Goal: Transaction & Acquisition: Purchase product/service

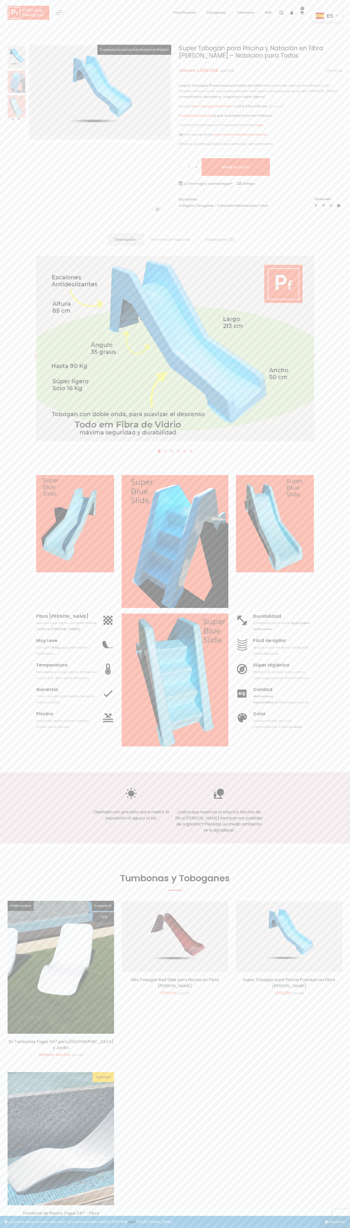
click at [260, 135] on link "Envío Gratis a España peninsular" at bounding box center [239, 134] width 55 height 5
click at [235, 167] on button "Añadir al carrito" at bounding box center [235, 167] width 68 height 18
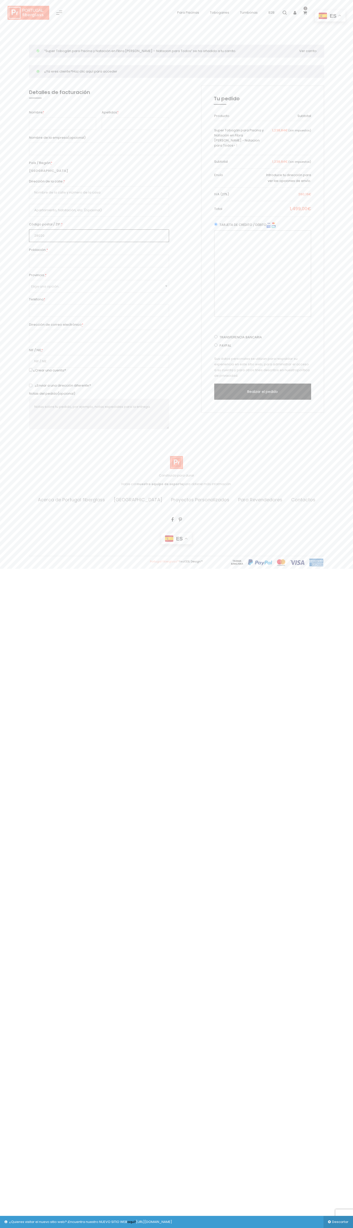
click at [99, 236] on input "28020" at bounding box center [99, 235] width 140 height 13
type input "28020"
click at [214, 383] on button "Realizar el pedido" at bounding box center [262, 391] width 97 height 16
click at [99, 261] on input "28020" at bounding box center [99, 261] width 140 height 13
type input "28020"
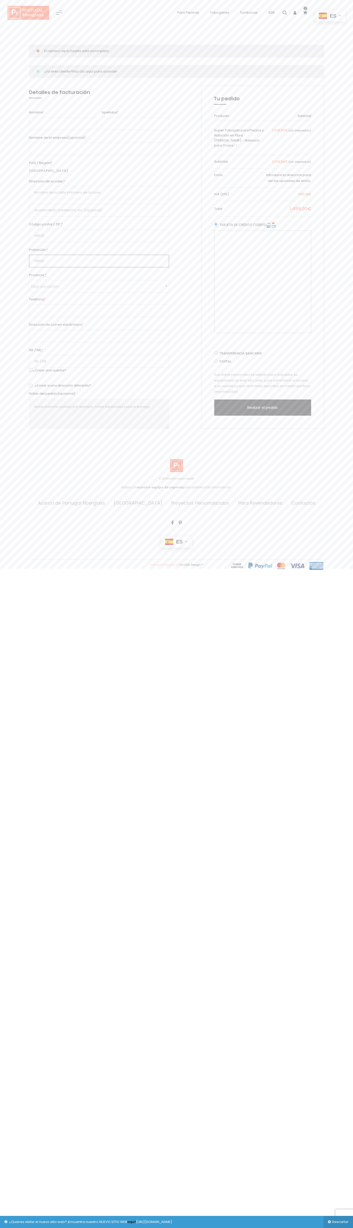
click at [214, 399] on button "Realizar el pedido" at bounding box center [262, 407] width 97 height 16
type input "Juan Perez"
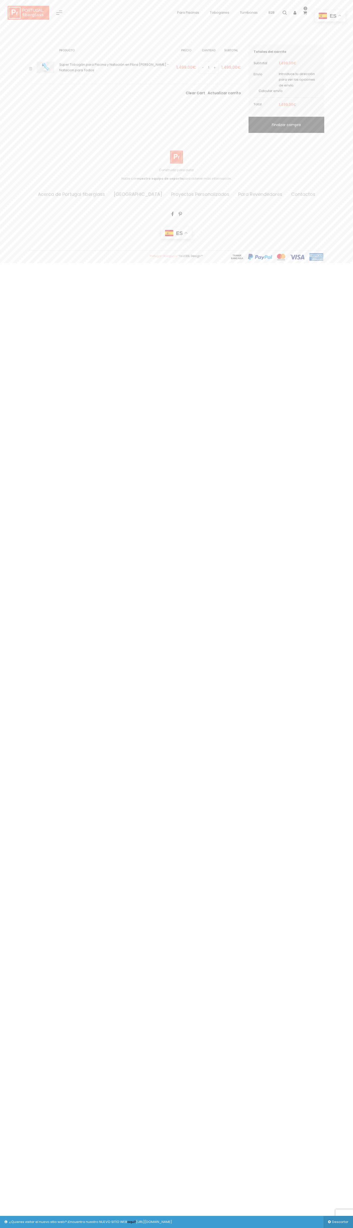
click at [31, 70] on link "×" at bounding box center [30, 70] width 3 height 0
